Goal: Information Seeking & Learning: Learn about a topic

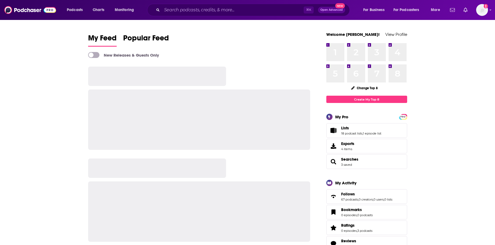
click at [203, 9] on input "Search podcasts, credits, & more..." at bounding box center [233, 10] width 142 height 9
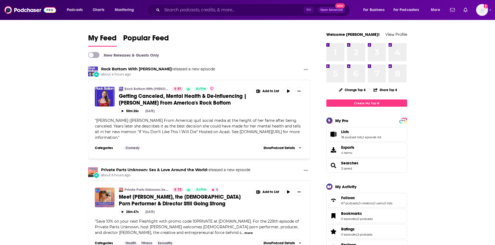
click at [202, 8] on input "Search podcasts, credits, & more..." at bounding box center [233, 10] width 142 height 9
click at [202, 11] on input "Search podcasts, credits, & more..." at bounding box center [233, 10] width 142 height 9
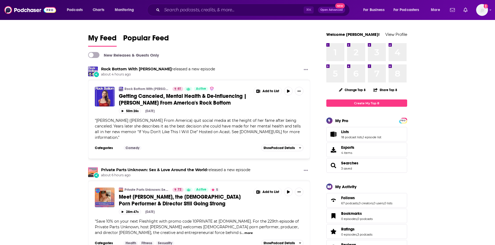
click at [202, 8] on input "Search podcasts, credits, & more..." at bounding box center [233, 10] width 142 height 9
click at [209, 9] on input "Search podcasts, credits, & more..." at bounding box center [233, 10] width 142 height 9
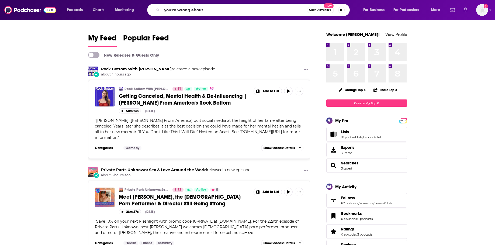
type input "you're wrong about"
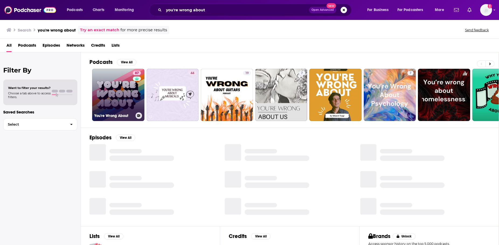
click at [125, 106] on link "87 You're Wrong About" at bounding box center [118, 95] width 52 height 52
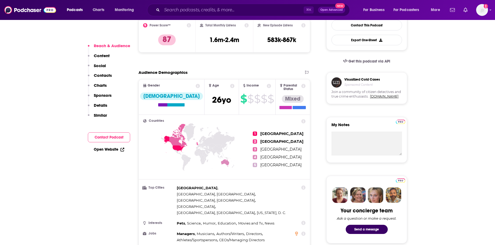
scroll to position [233, 0]
